Goal: Information Seeking & Learning: Learn about a topic

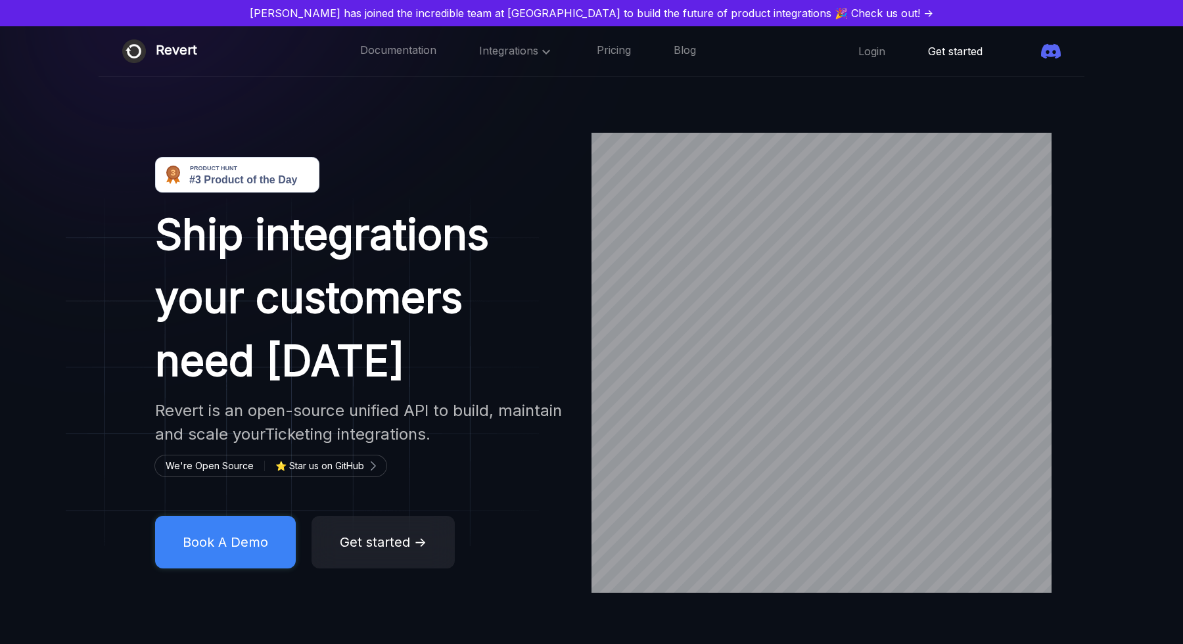
click at [928, 55] on link "Get started" at bounding box center [955, 51] width 55 height 14
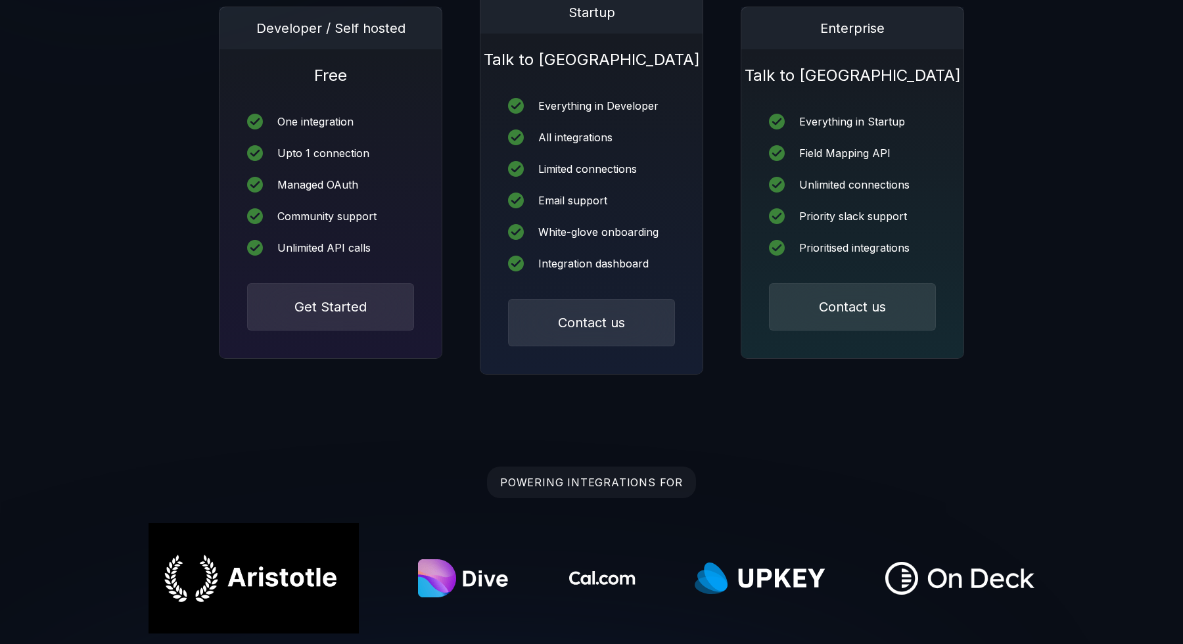
scroll to position [302, 0]
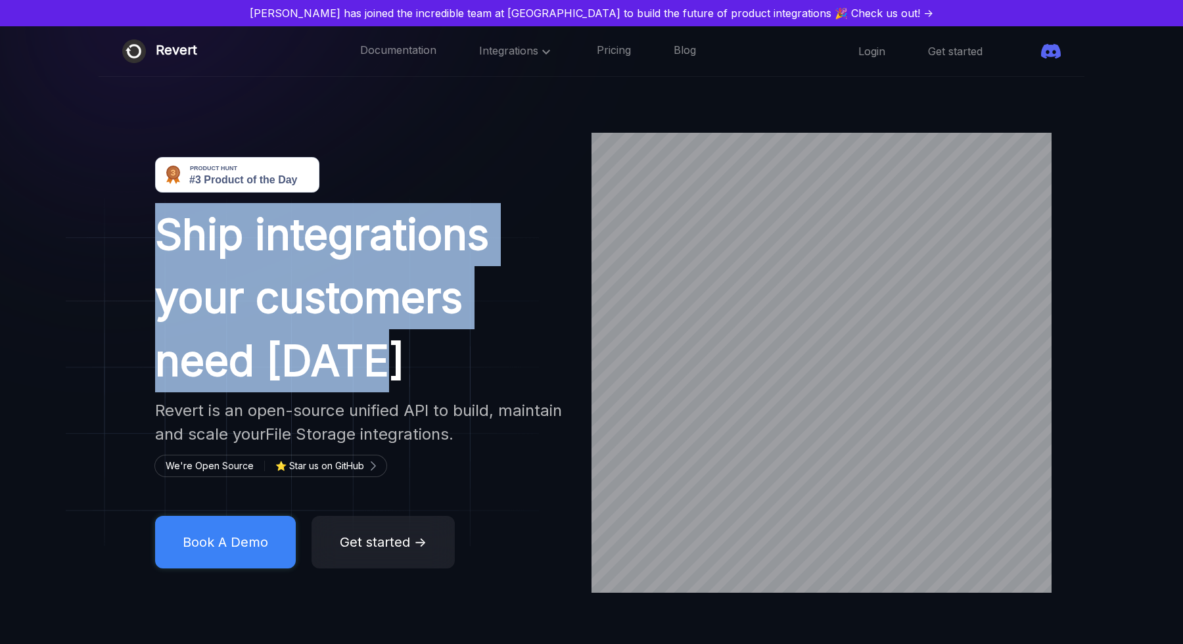
drag, startPoint x: 162, startPoint y: 236, endPoint x: 386, endPoint y: 355, distance: 254.5
click at [386, 355] on h1 "Ship integrations your customers need [DATE]" at bounding box center [361, 297] width 413 height 189
copy h1 "Ship integrations your customers need [DATE]"
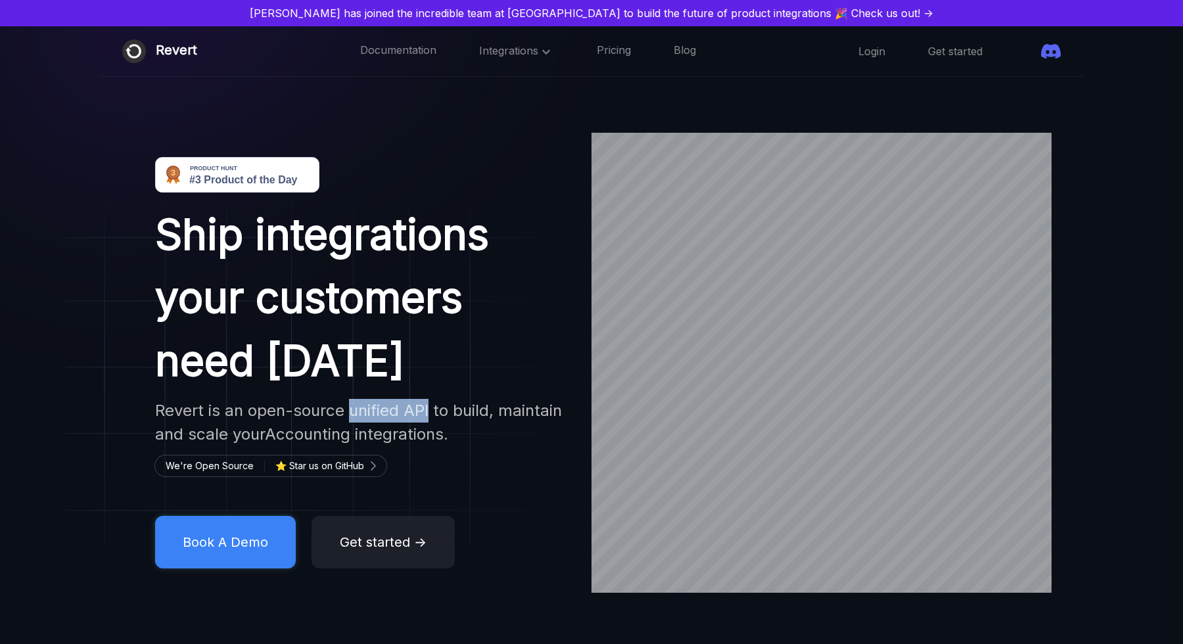
drag, startPoint x: 429, startPoint y: 410, endPoint x: 351, endPoint y: 409, distance: 78.2
click at [351, 409] on h2 "Revert is an open-source unified API to build, maintain and scale your Accounti…" at bounding box center [361, 422] width 413 height 47
copy h2 "unified API"
